Goal: Check status: Check status

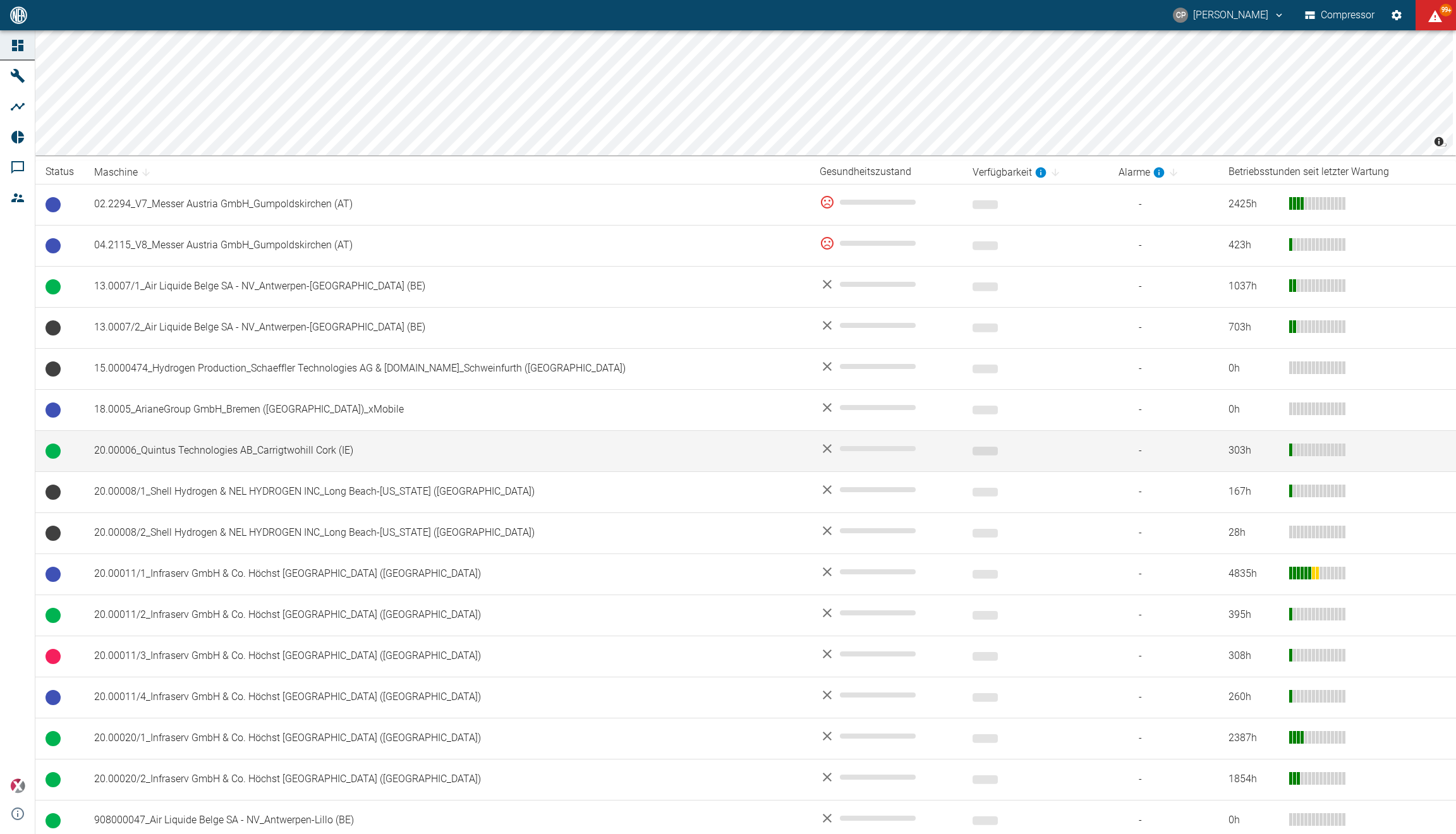
scroll to position [346, 0]
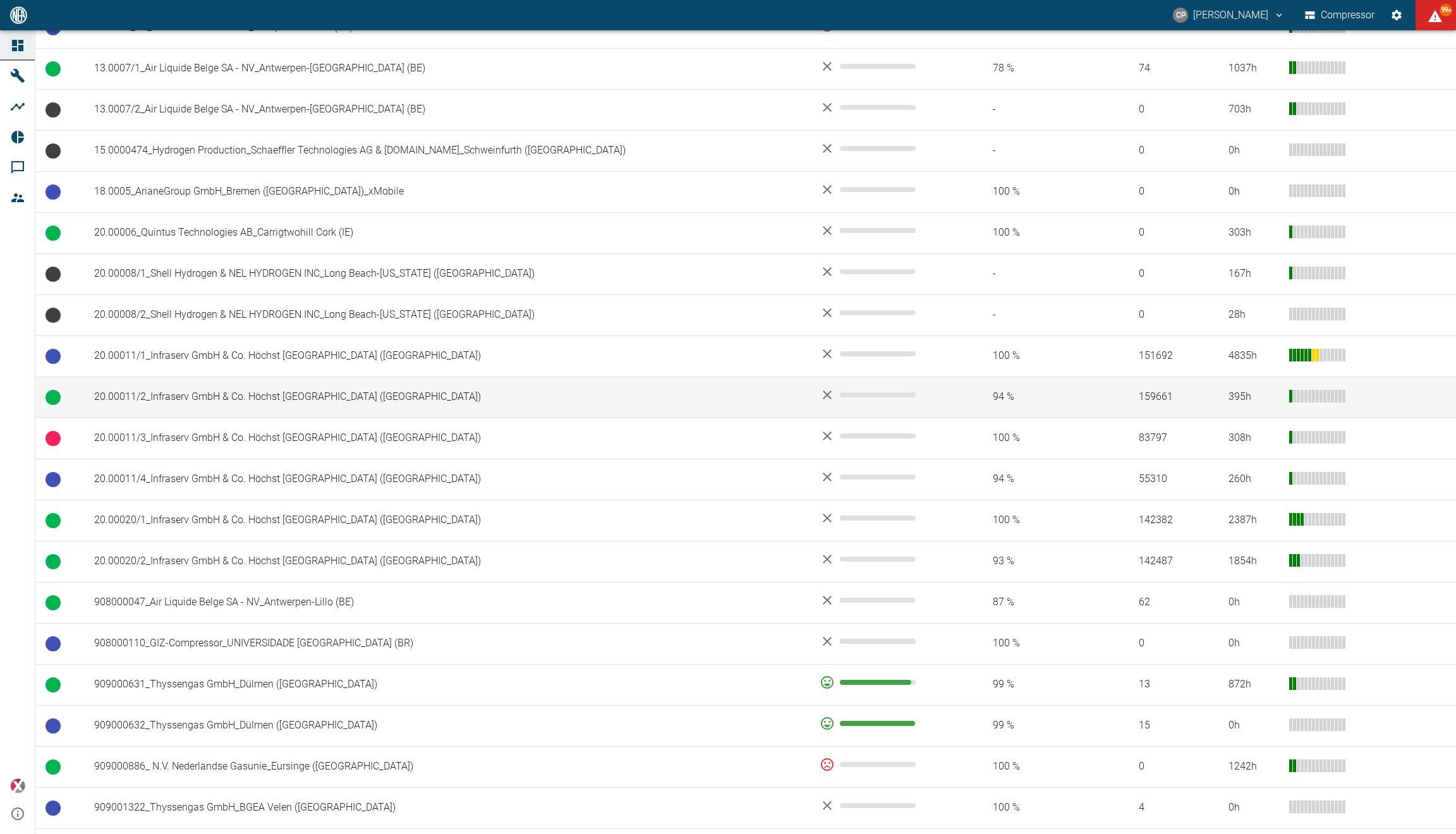
click at [166, 410] on td "20.00011/2_Infraserv GmbH & Co. Höchst [GEOGRAPHIC_DATA] ([GEOGRAPHIC_DATA])" at bounding box center [447, 396] width 726 height 41
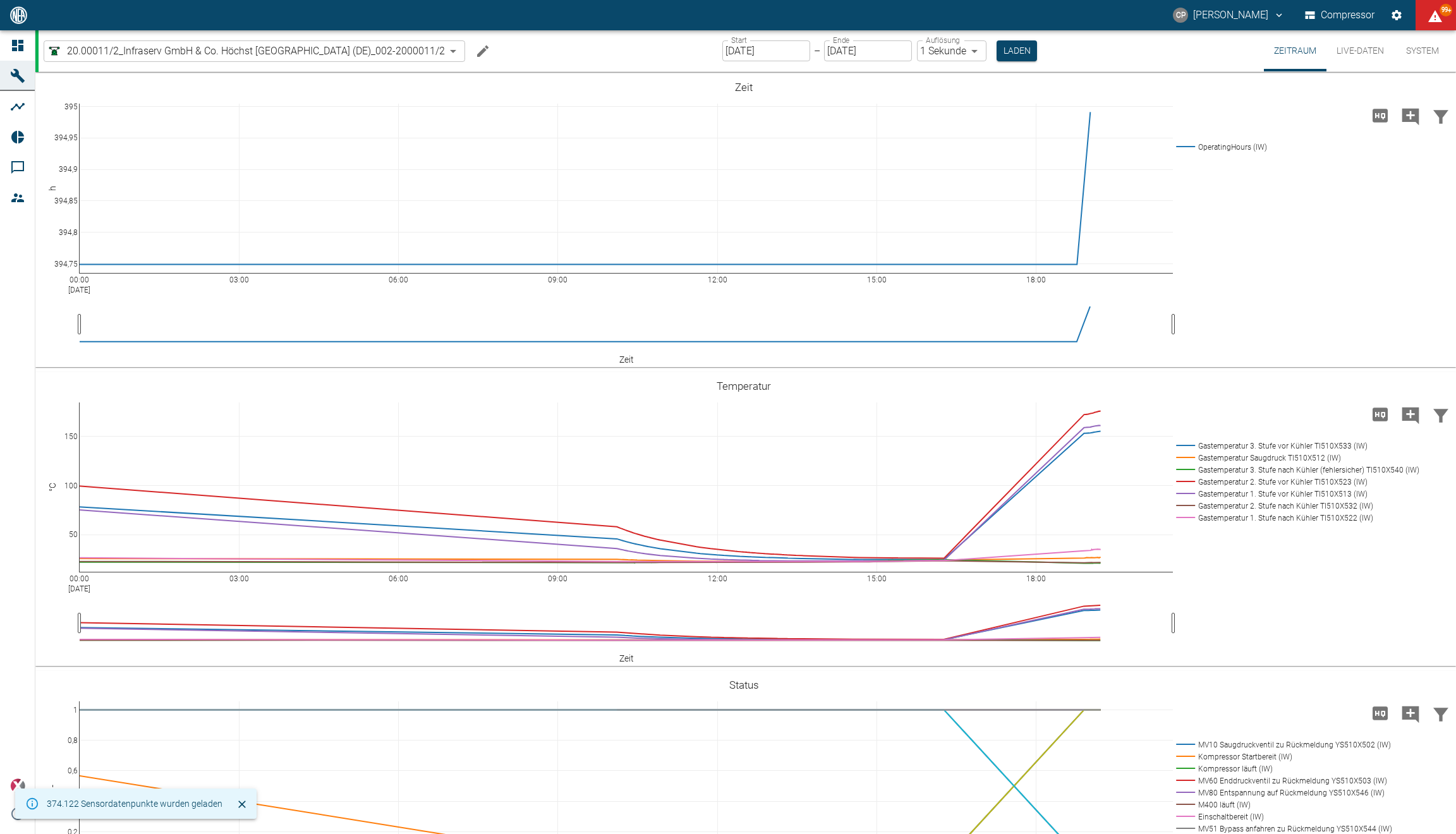
click at [1353, 56] on button "Live-Daten" at bounding box center [1360, 51] width 68 height 41
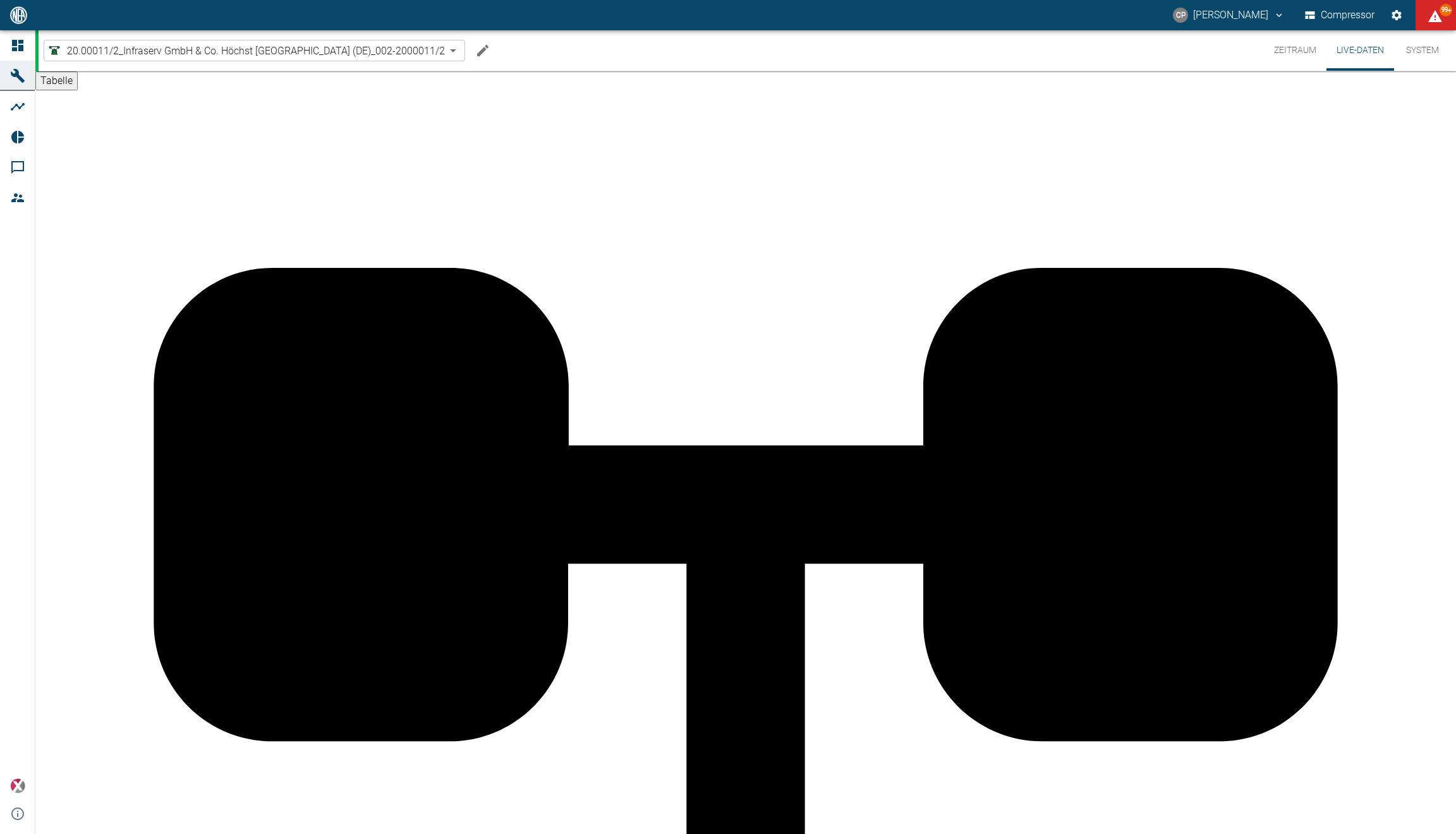
click at [1313, 52] on button "Zeitraum" at bounding box center [1295, 51] width 63 height 40
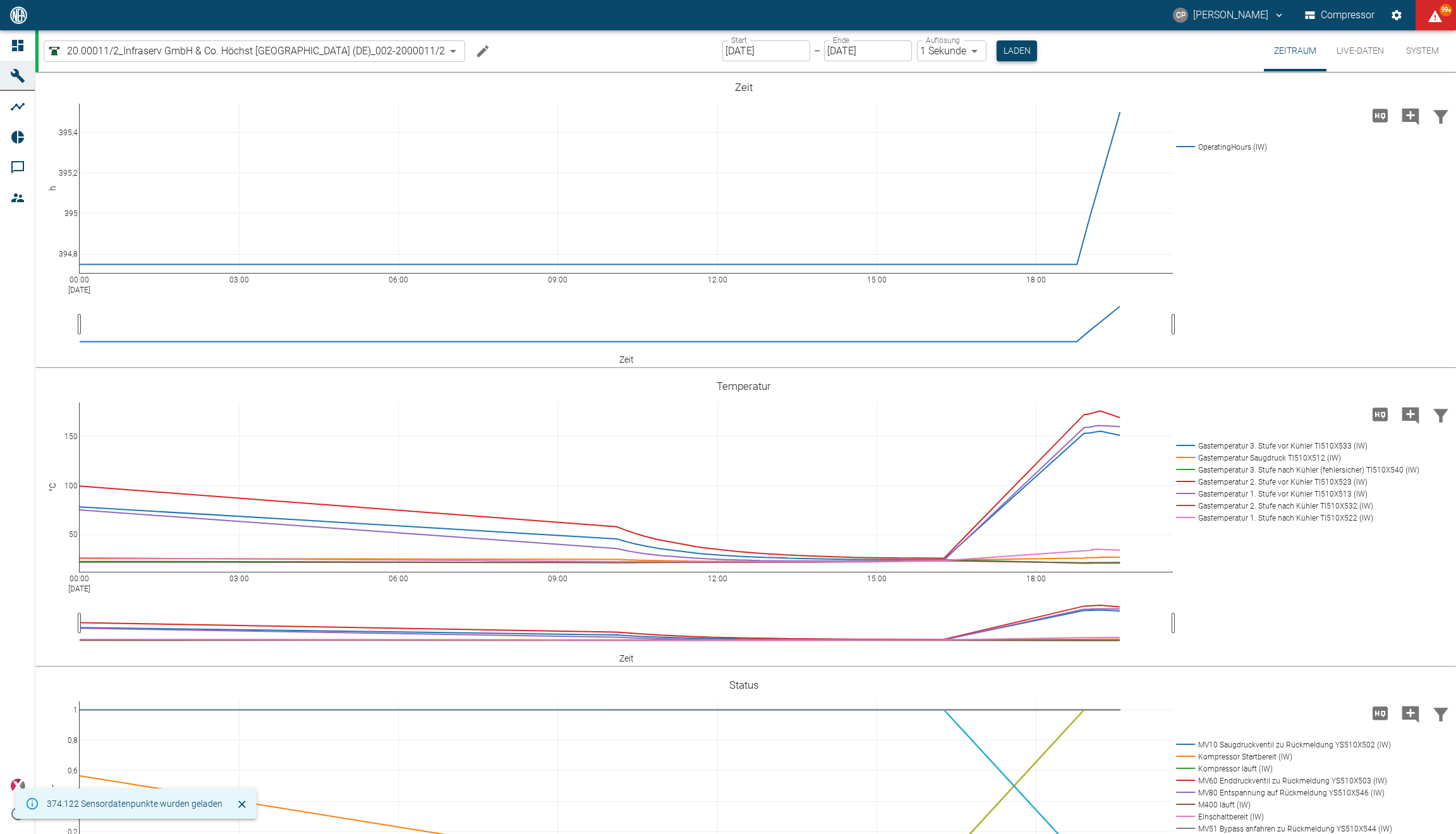
click at [1023, 57] on button "Laden" at bounding box center [1017, 51] width 40 height 21
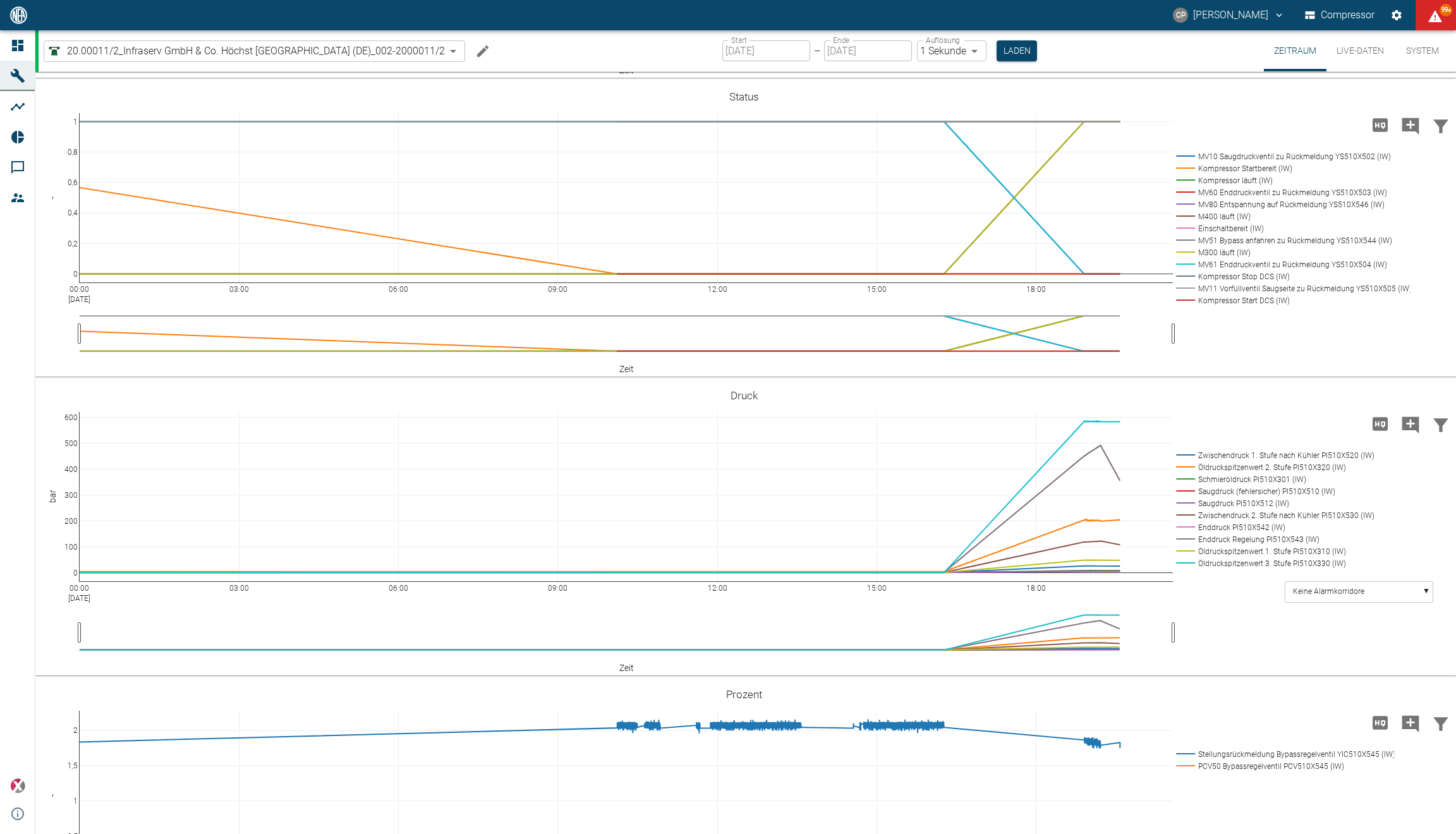
scroll to position [734, 0]
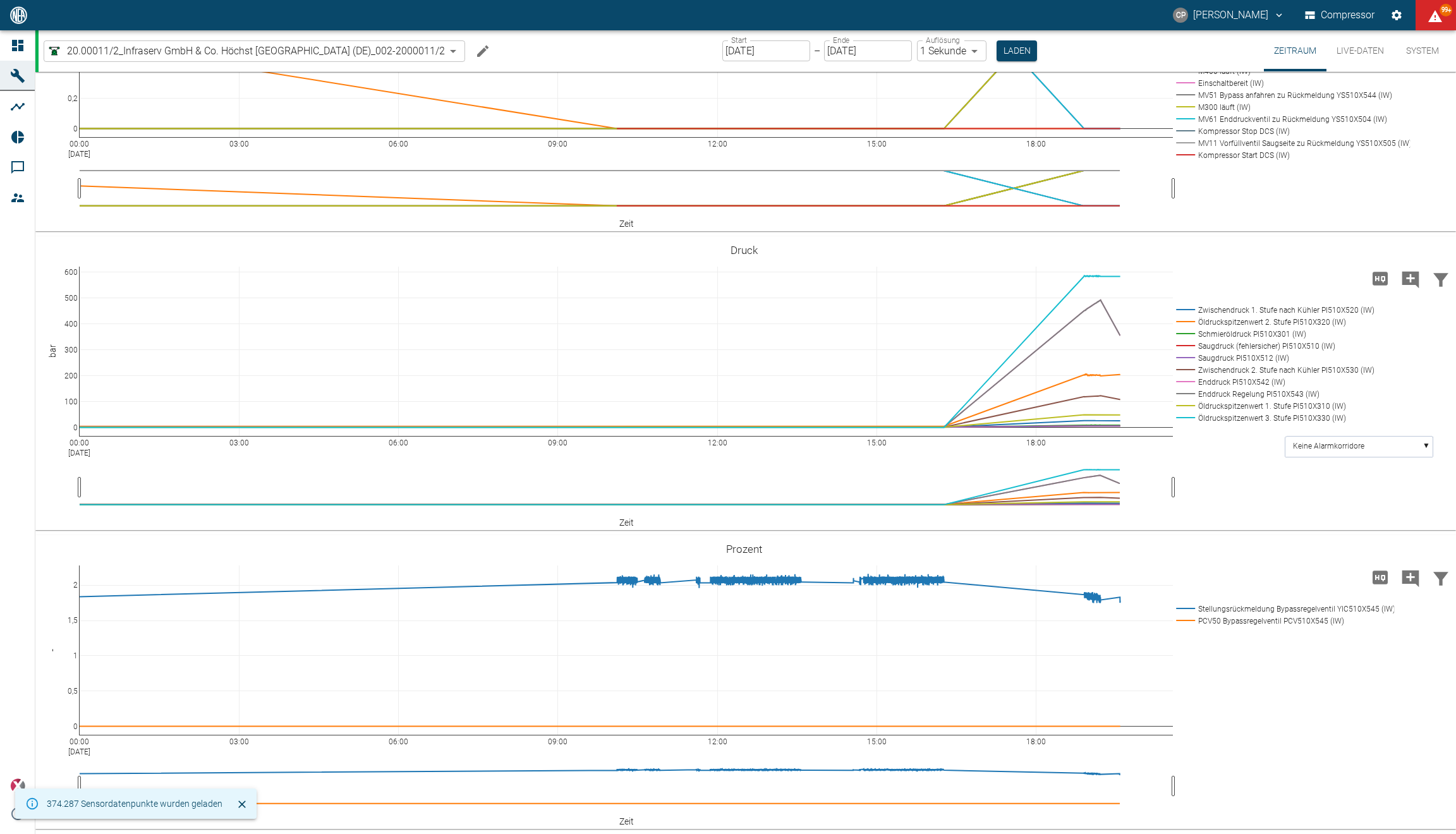
drag, startPoint x: 1228, startPoint y: 171, endPoint x: 858, endPoint y: -31, distance: 421.5
click at [858, 0] on html "CP [PERSON_NAME] Compressor 99+ Dashboard Maschinen Analysen Reports Kommentare…" at bounding box center [728, 417] width 1456 height 834
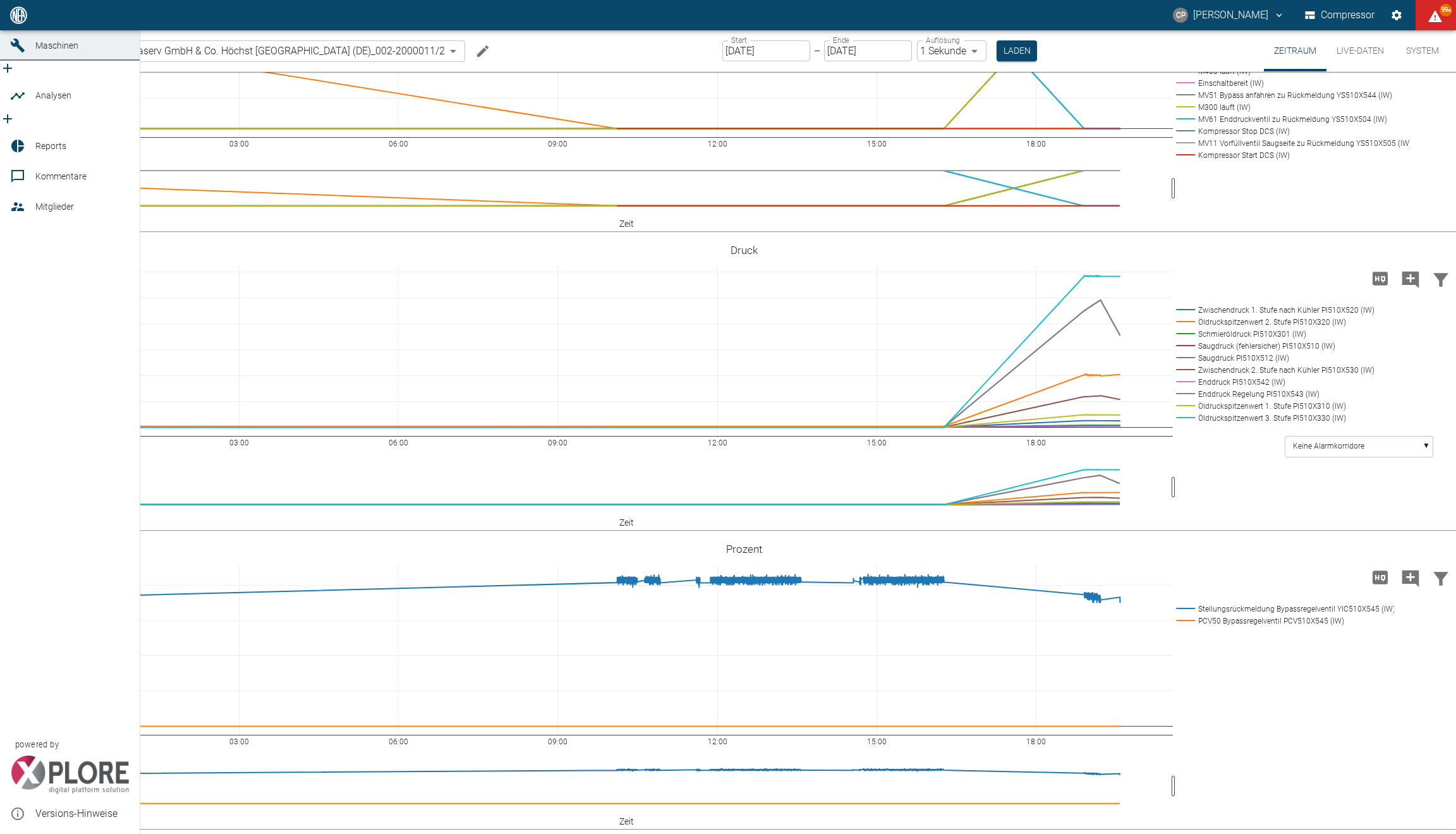
click at [16, 31] on link "Dashboard" at bounding box center [69, 15] width 140 height 31
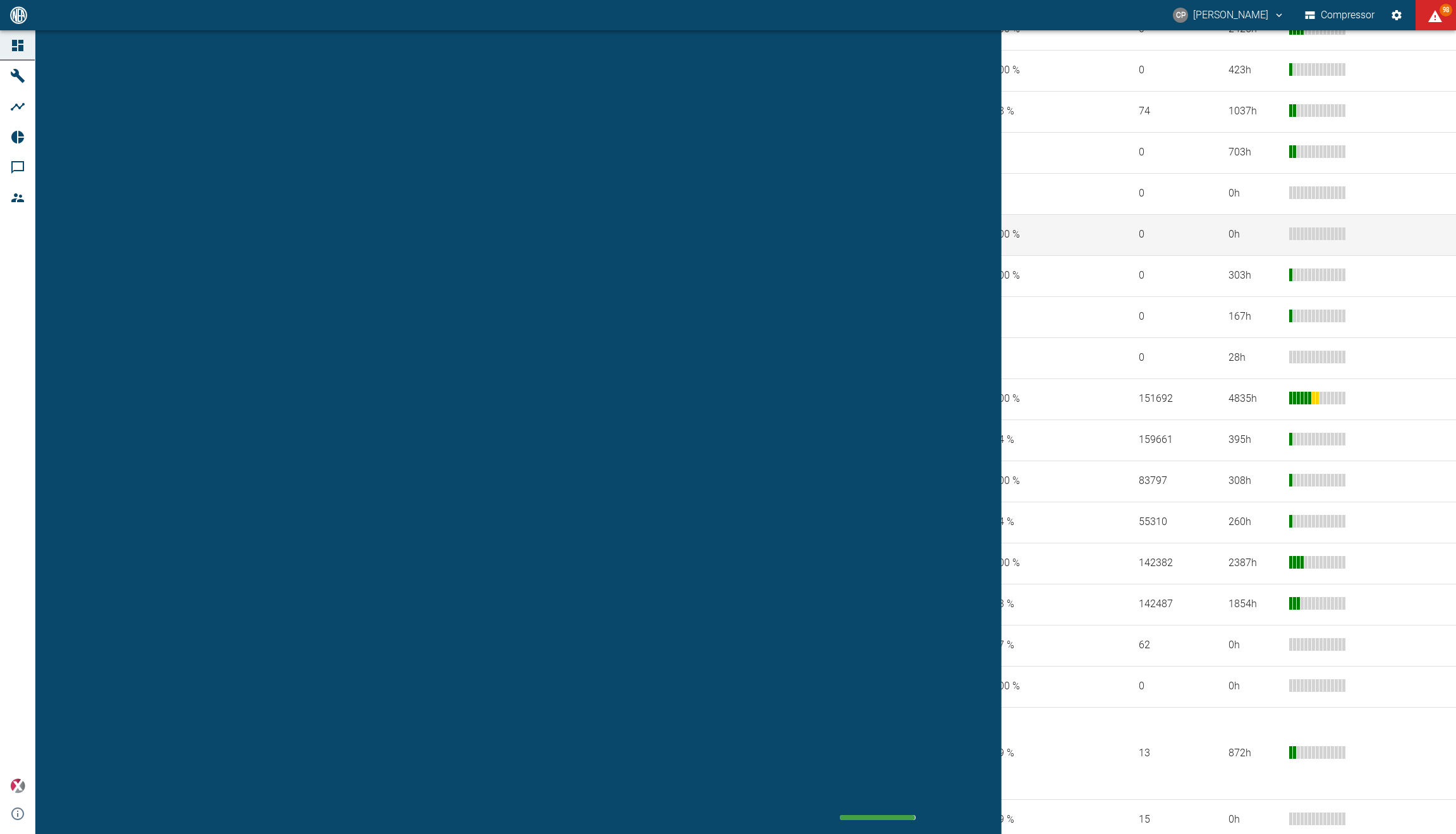
scroll to position [304, 0]
click at [255, 606] on td "20.00020/2_Infraserv GmbH & Co. Höchst [GEOGRAPHIC_DATA] ([GEOGRAPHIC_DATA])" at bounding box center [447, 603] width 726 height 41
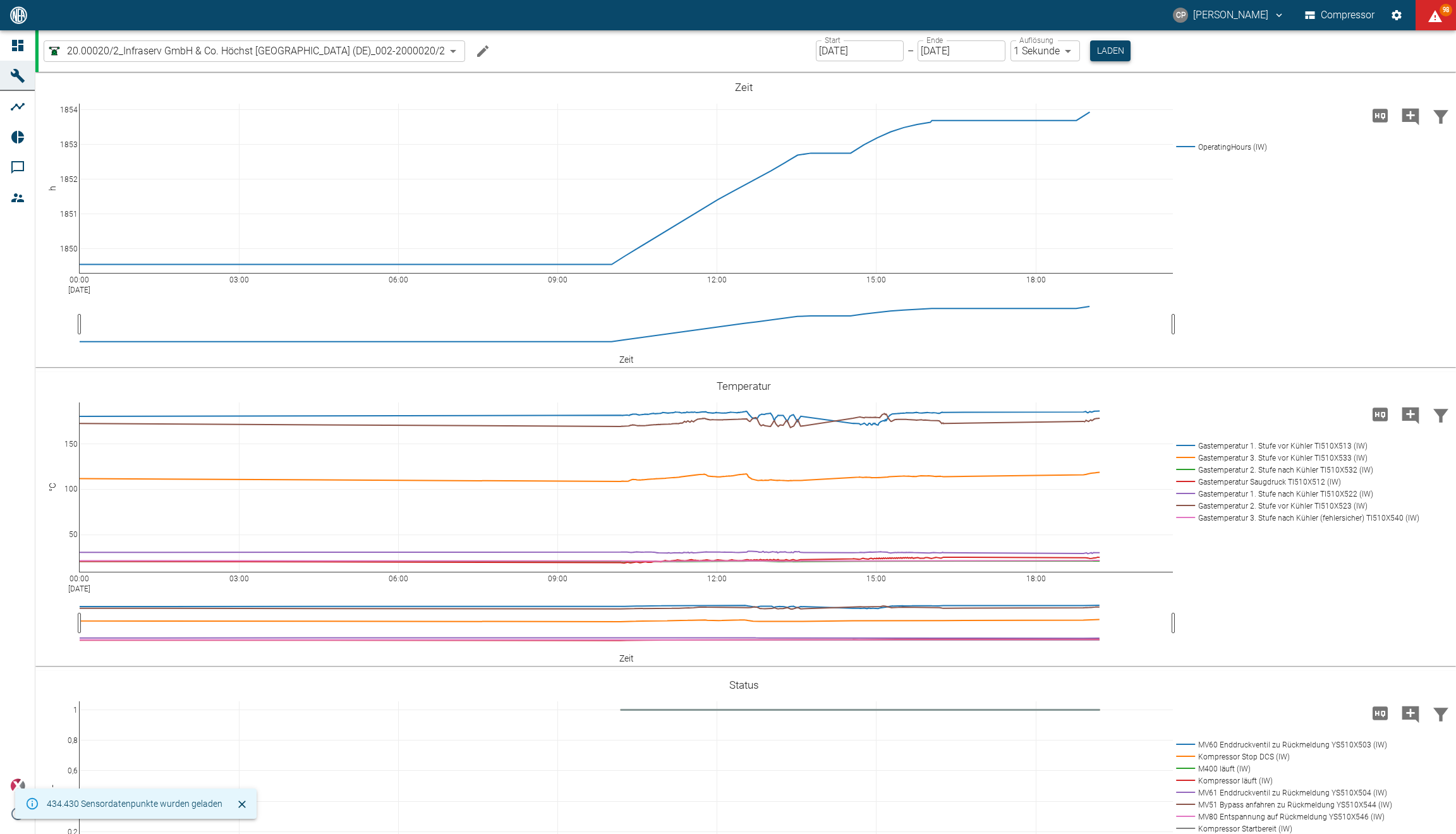
click at [1117, 55] on button "Laden" at bounding box center [1110, 51] width 40 height 21
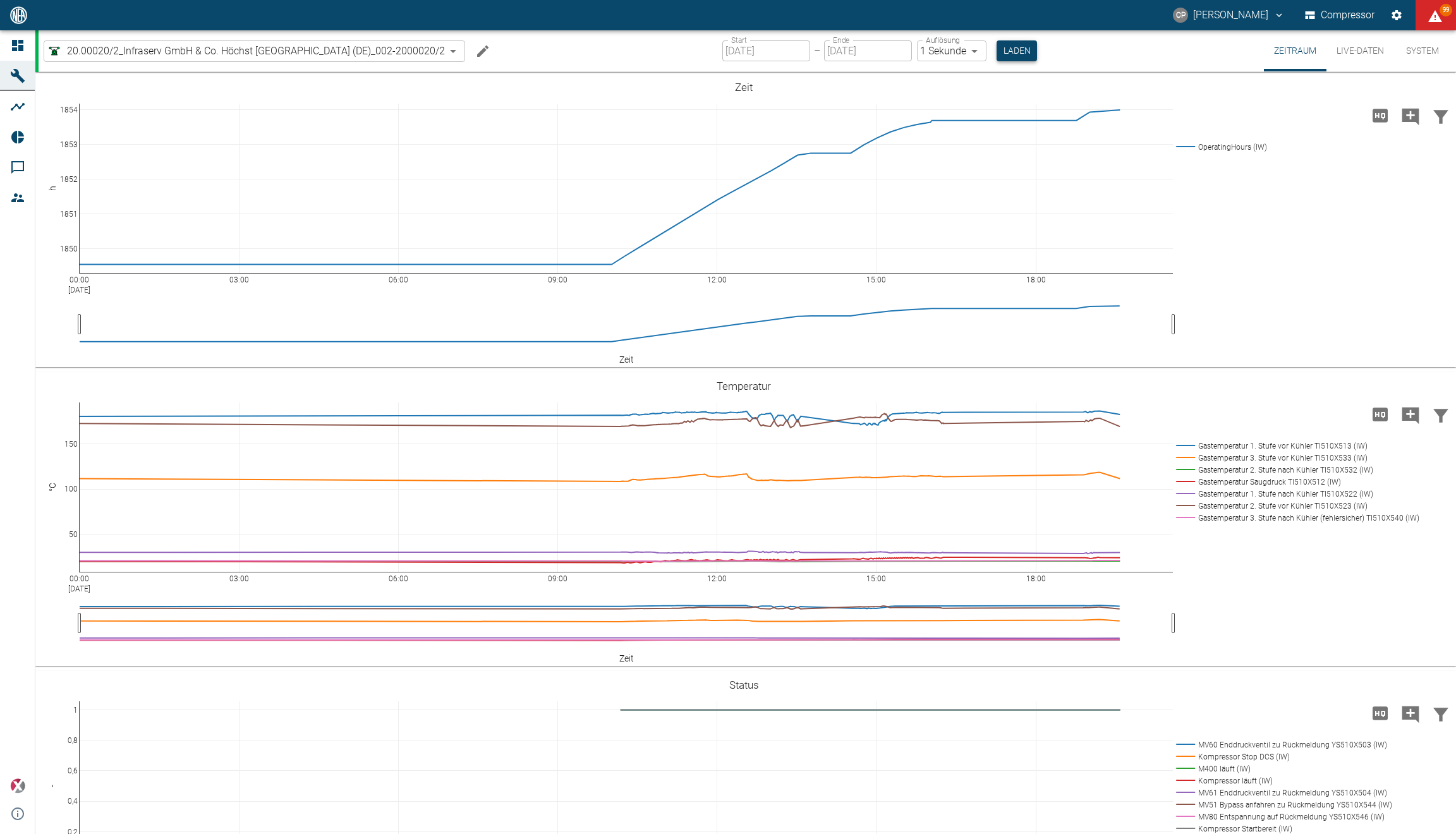
click at [1117, 55] on div "20.00020/2_Infraserv GmbH & Co. Höchst [GEOGRAPHIC_DATA] (DE)_002-2000020/2 01e…" at bounding box center [747, 51] width 1417 height 41
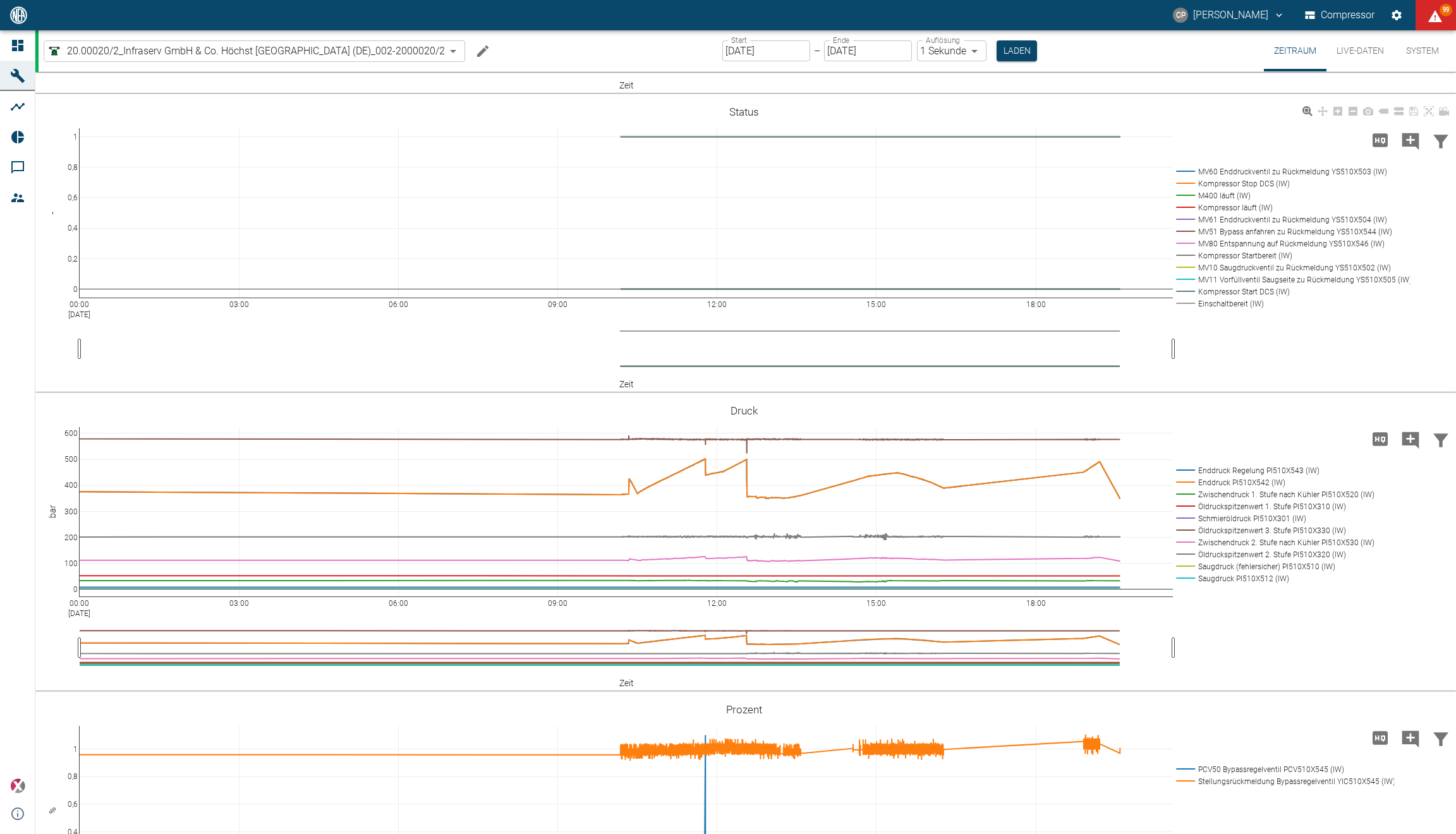
scroll to position [586, 0]
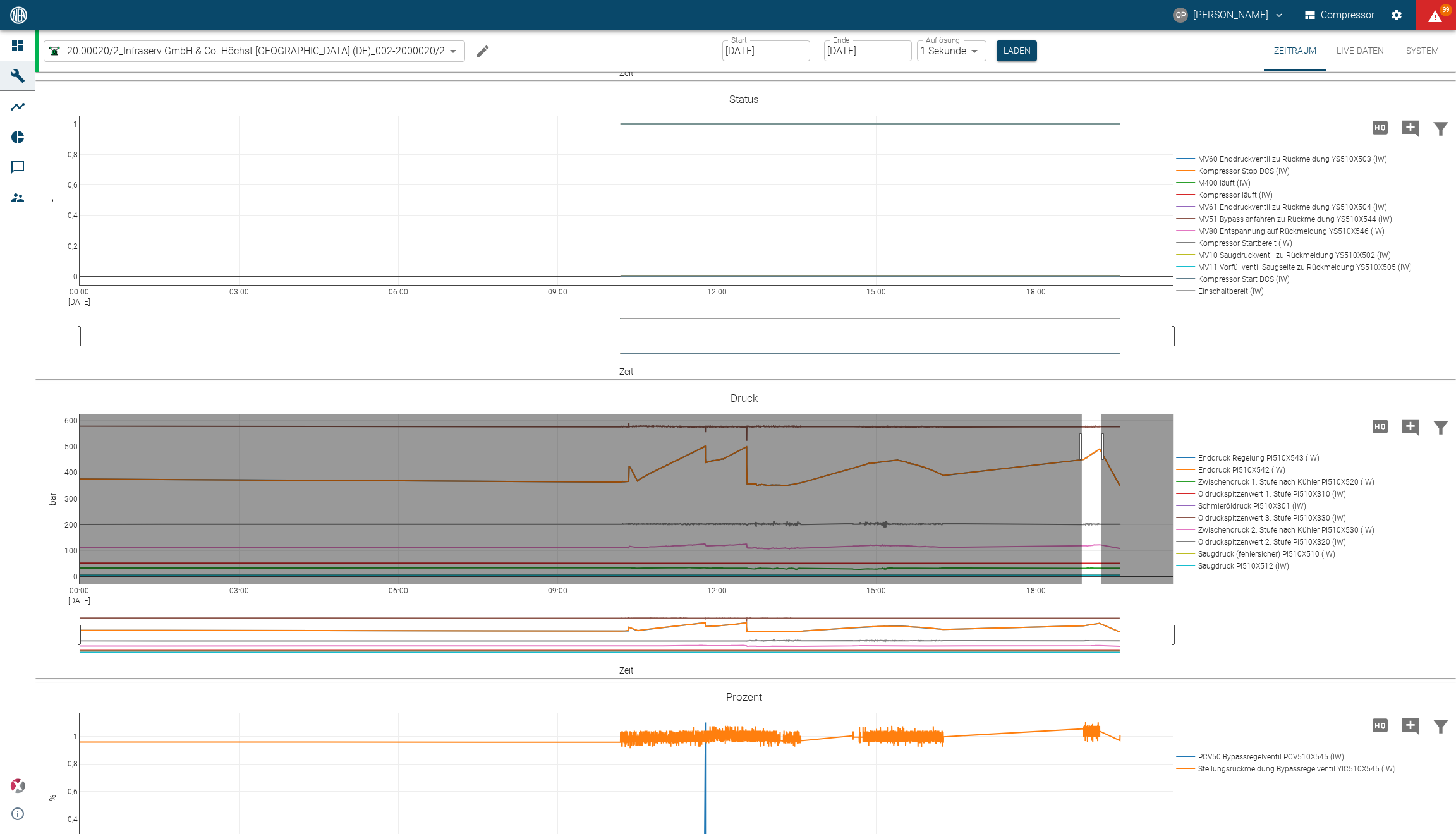
drag, startPoint x: 1082, startPoint y: 446, endPoint x: 1101, endPoint y: 449, distance: 19.2
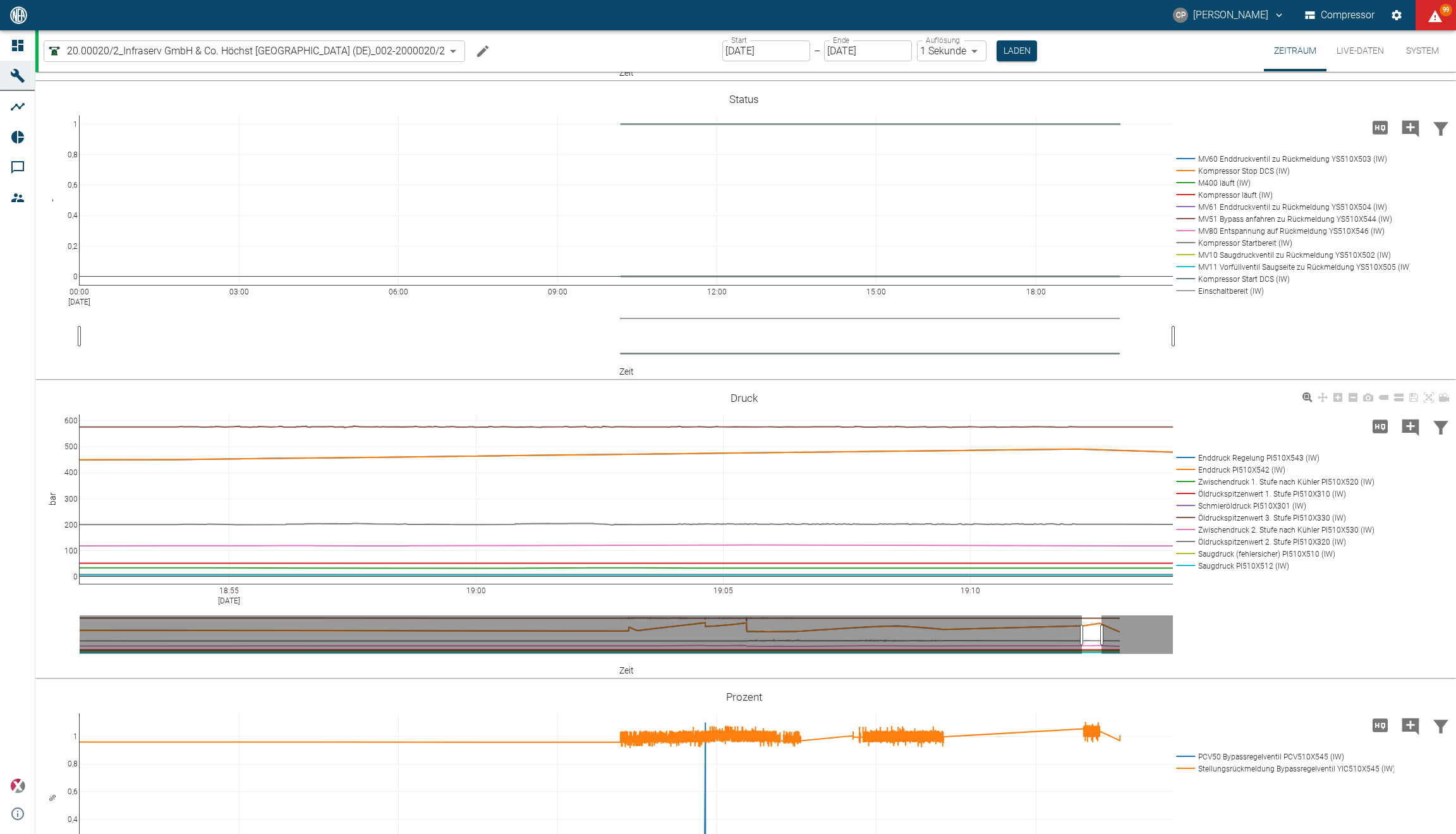
drag, startPoint x: 1009, startPoint y: 457, endPoint x: 836, endPoint y: 439, distance: 173.9
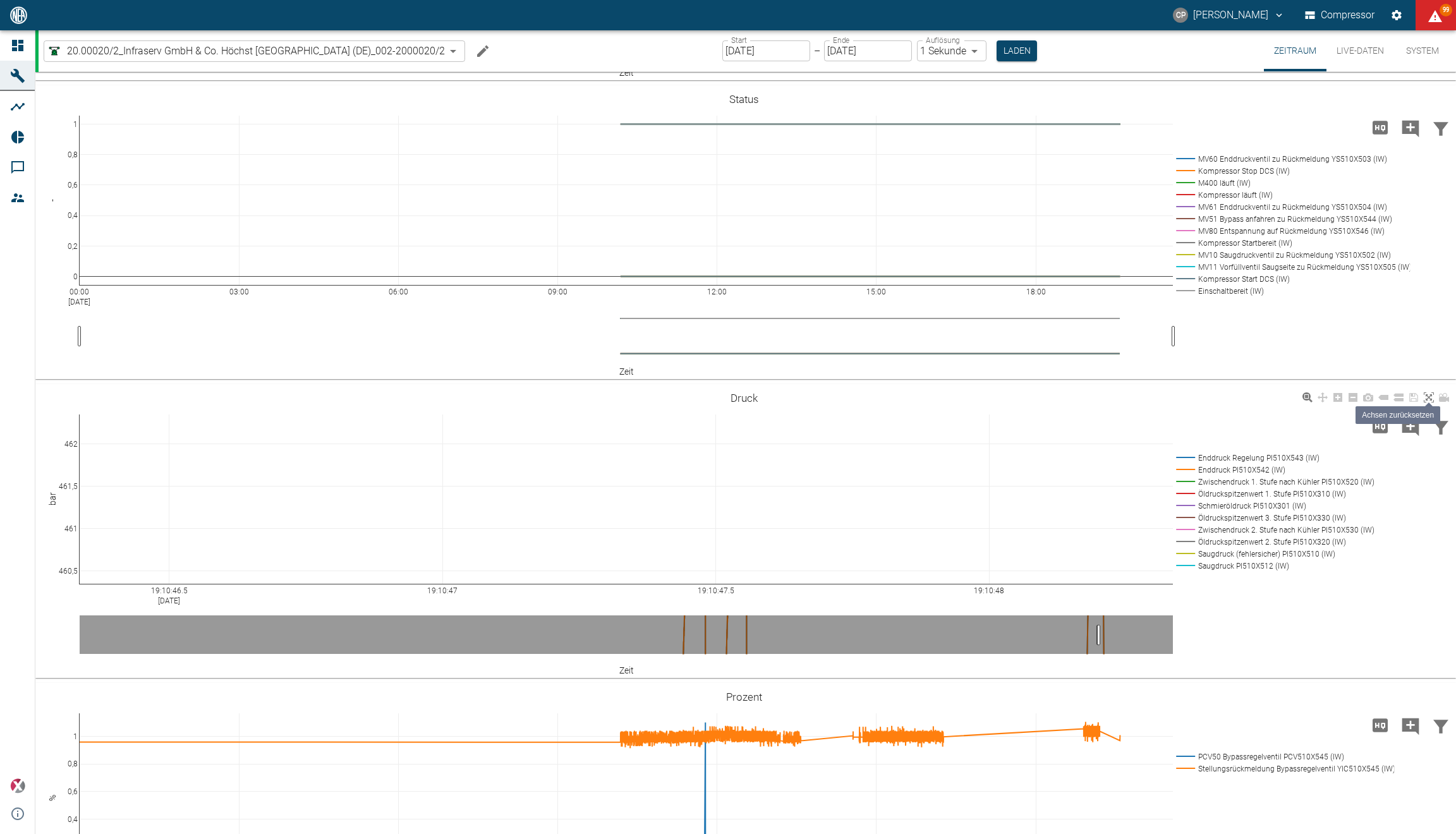
click at [1426, 396] on icon at bounding box center [1429, 398] width 10 height 10
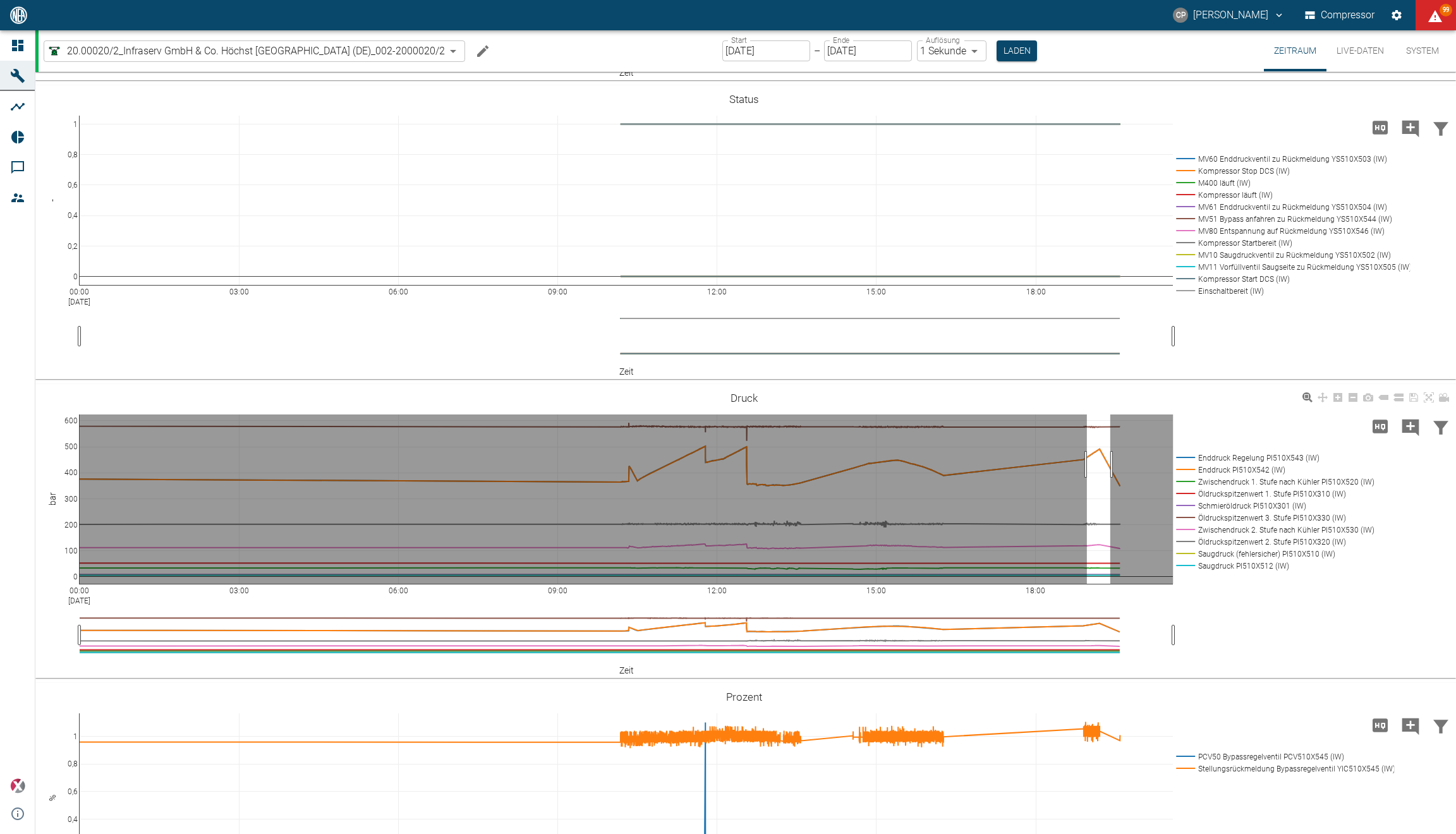
drag, startPoint x: 1087, startPoint y: 464, endPoint x: 1112, endPoint y: 466, distance: 25.1
